Goal: Transaction & Acquisition: Purchase product/service

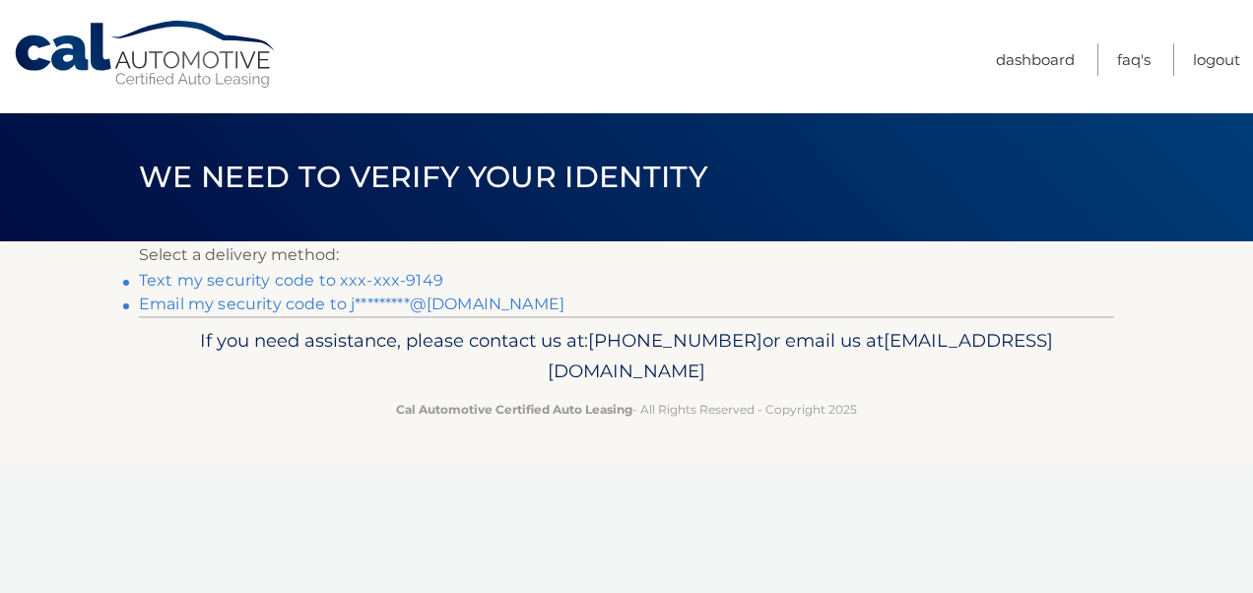
click at [370, 276] on link "Text my security code to xxx-xxx-9149" at bounding box center [291, 280] width 304 height 19
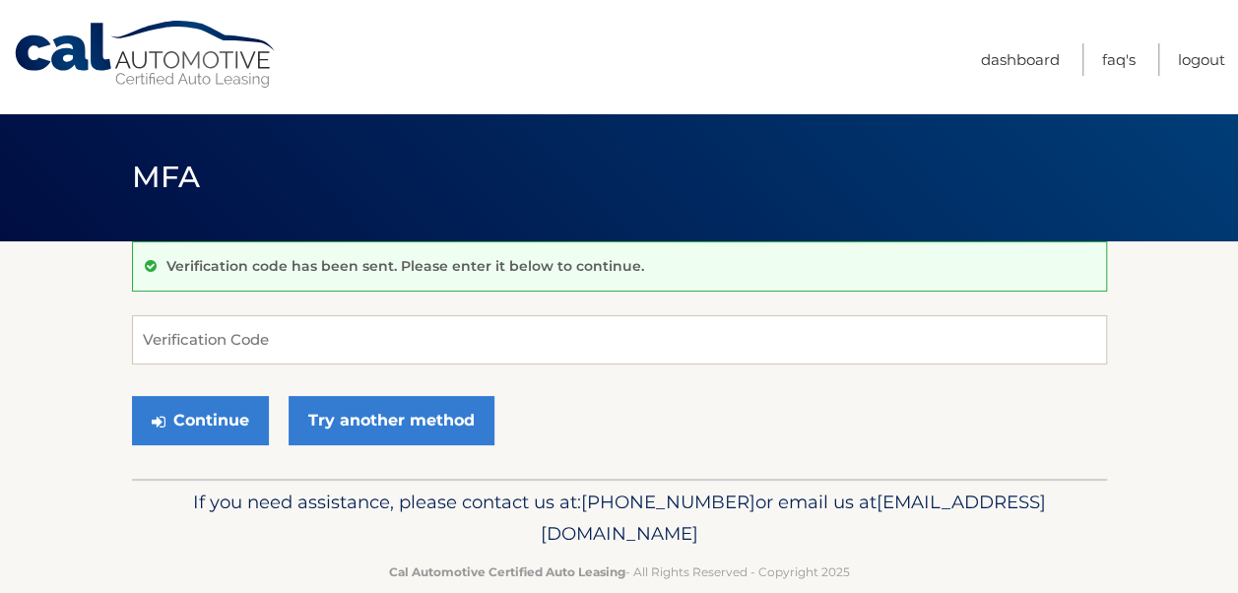
click at [370, 276] on div "Verification code has been sent. Please enter it below to continue." at bounding box center [619, 266] width 975 height 50
click at [348, 358] on input "Verification Code" at bounding box center [619, 339] width 975 height 49
type input "615235"
click at [132, 396] on button "Continue" at bounding box center [200, 420] width 137 height 49
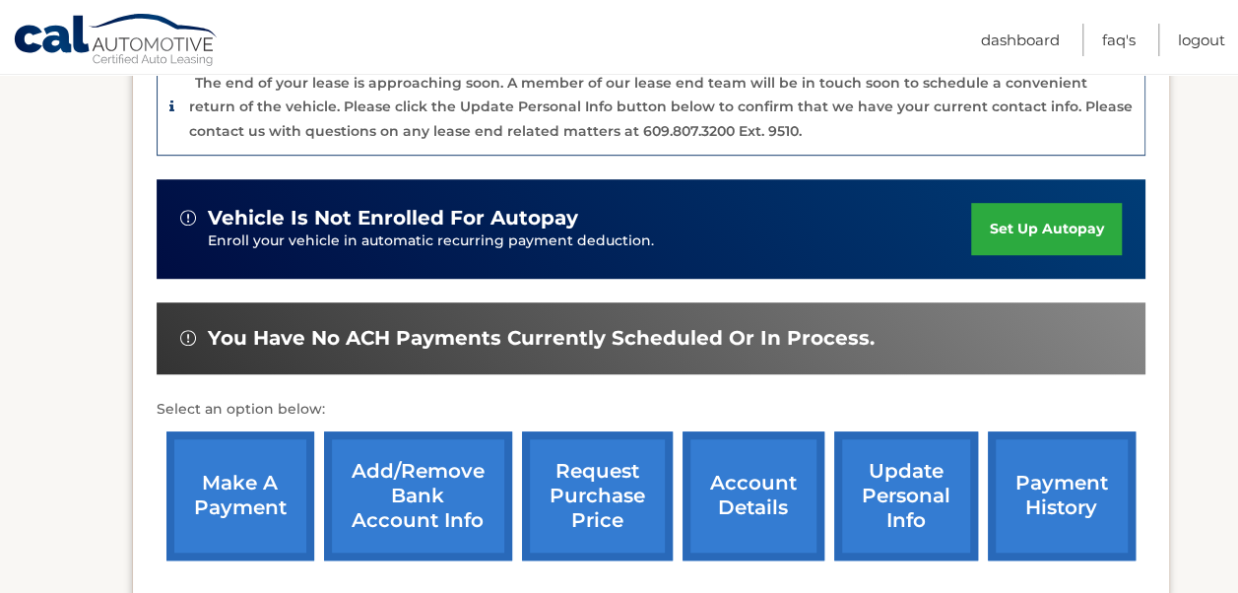
scroll to position [552, 0]
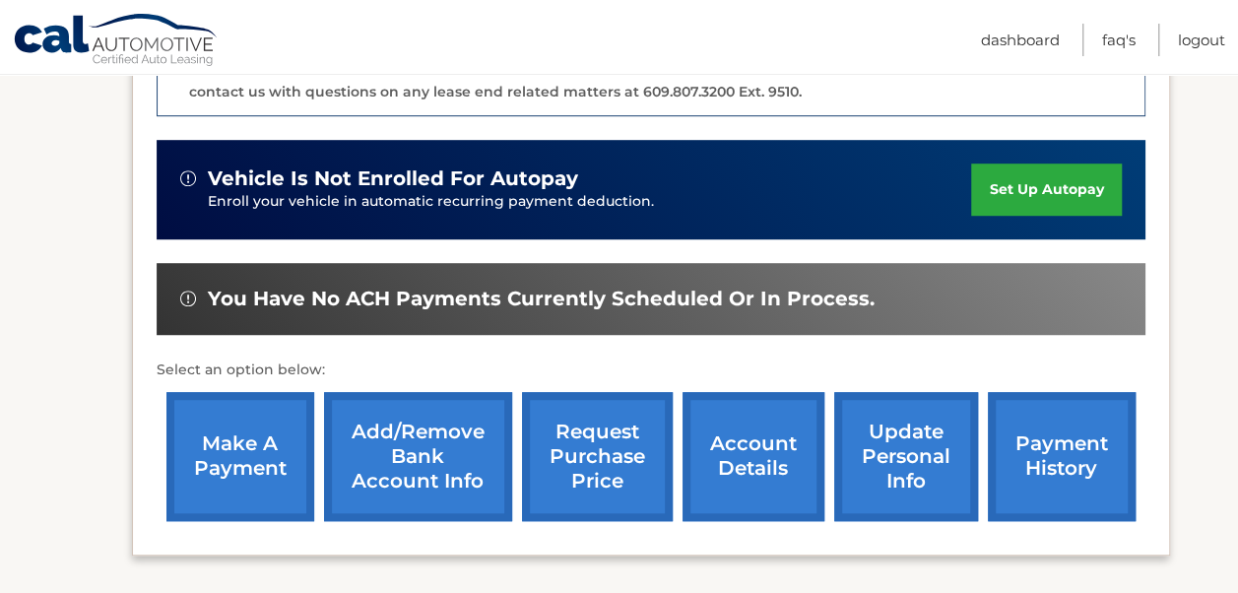
click at [255, 443] on link "make a payment" at bounding box center [240, 456] width 148 height 129
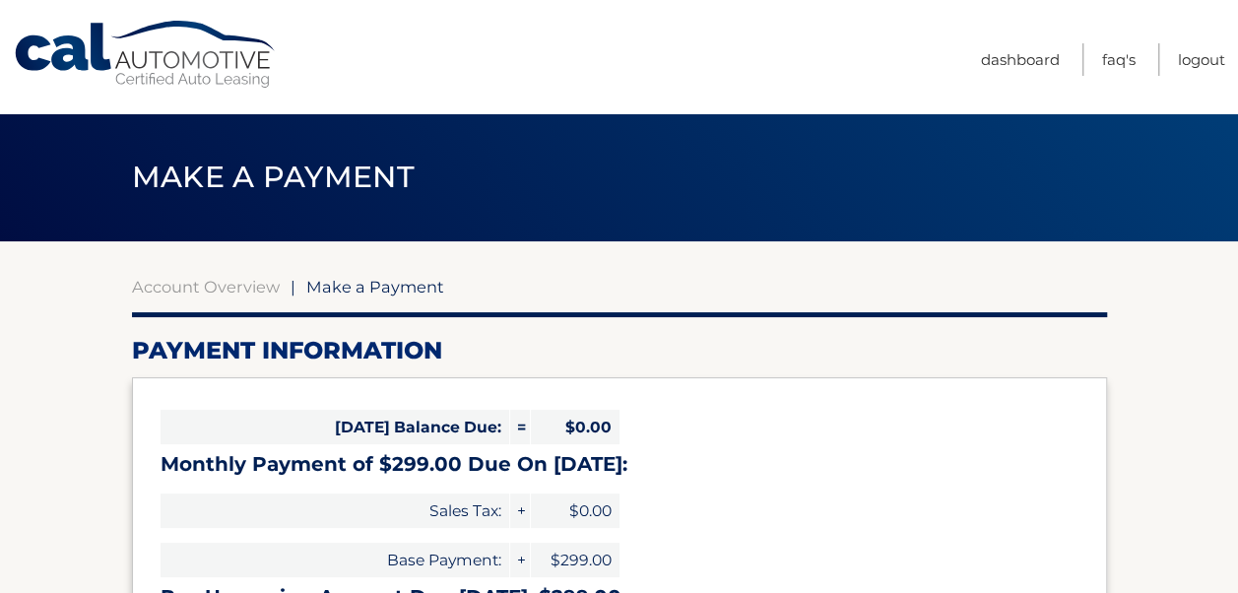
select select "YTNmYzFjMGQtN2NmZS00M2I3LTgwYmQtZGFiYmQxNDVhMjMx"
click at [596, 211] on header "Make a Payment" at bounding box center [619, 177] width 975 height 128
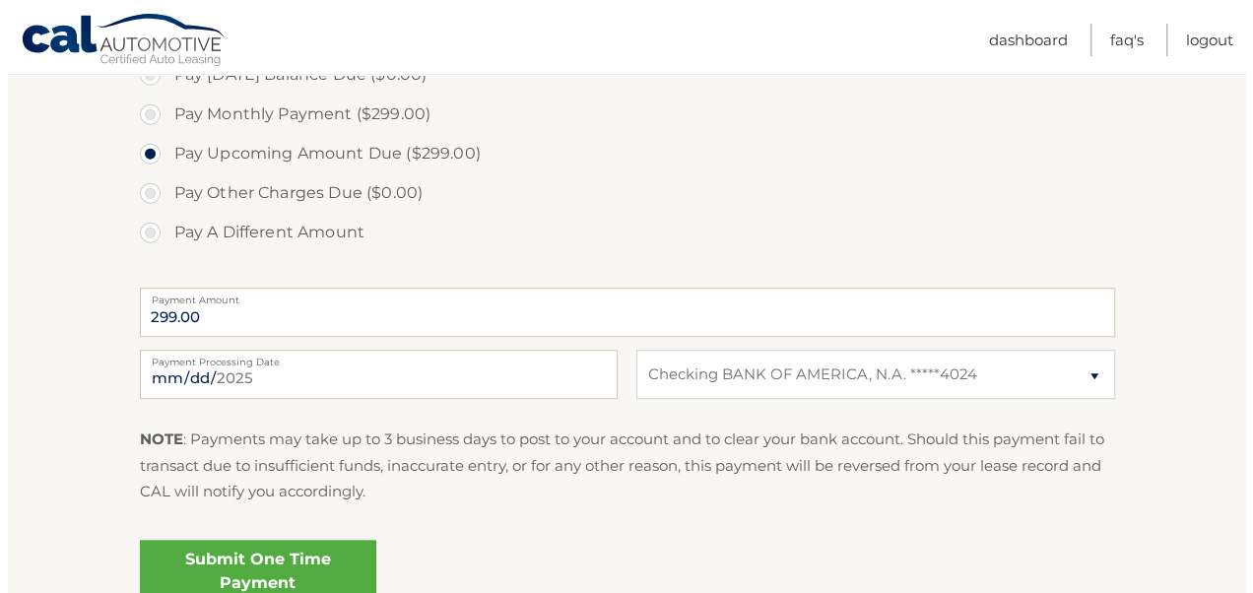
scroll to position [630, 0]
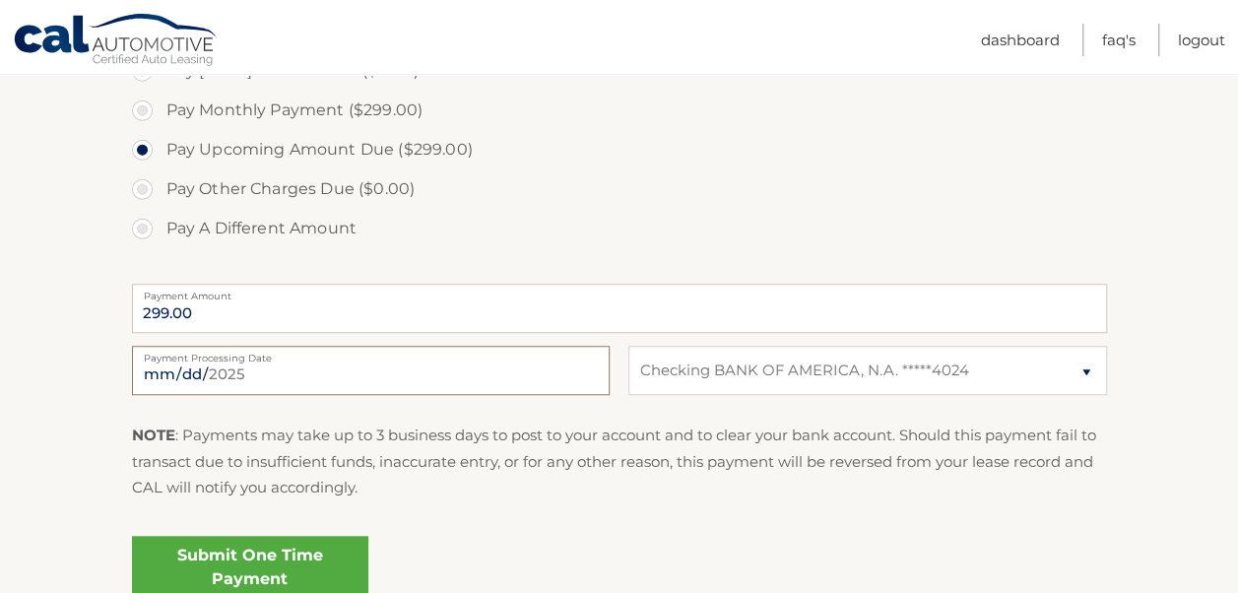
click at [159, 363] on input "2025-08-12" at bounding box center [371, 370] width 478 height 49
type input "2025-08-14"
click at [704, 510] on div "NOTE : Payments may take up to 3 business days to post to your account and to c…" at bounding box center [619, 469] width 975 height 93
click at [313, 557] on link "Submit One Time Payment" at bounding box center [250, 567] width 236 height 63
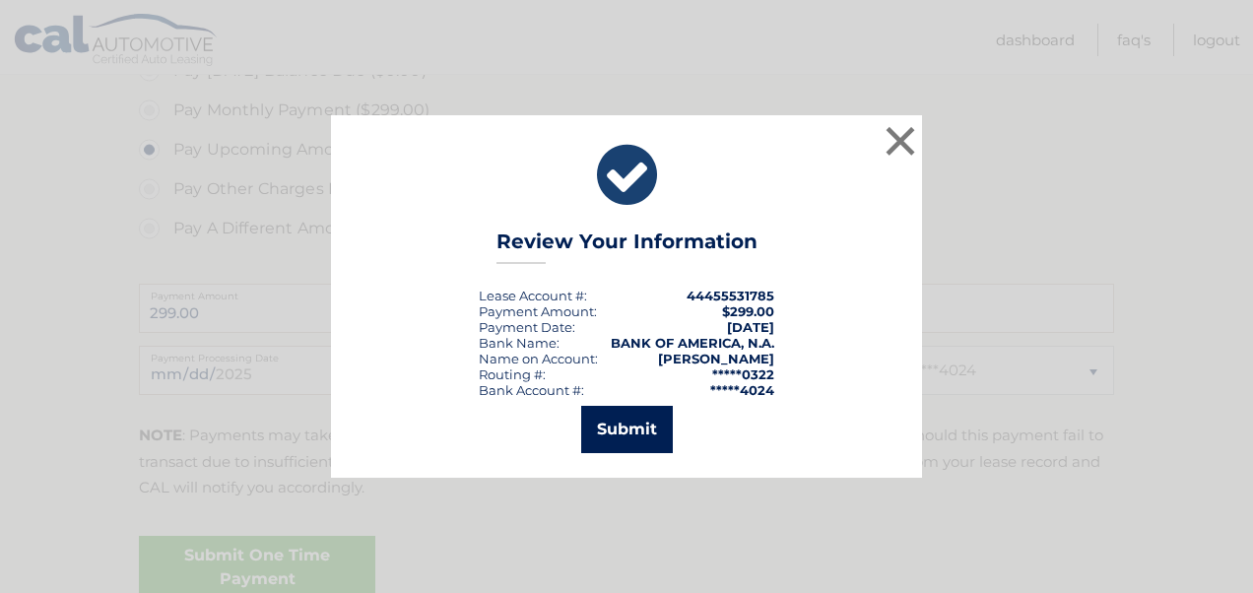
click at [628, 439] on button "Submit" at bounding box center [627, 429] width 92 height 47
